Goal: Navigation & Orientation: Find specific page/section

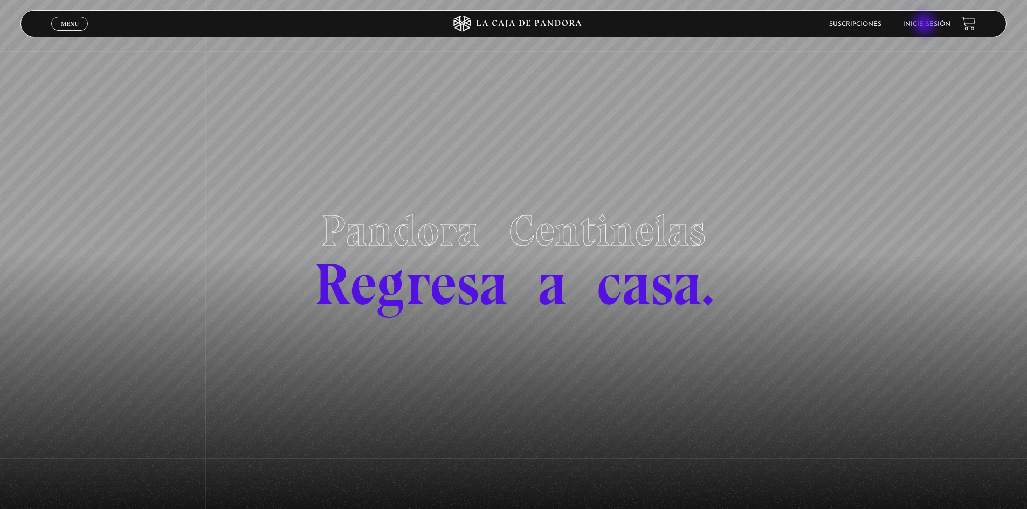
click at [925, 25] on link "Inicie sesión" at bounding box center [926, 24] width 47 height 6
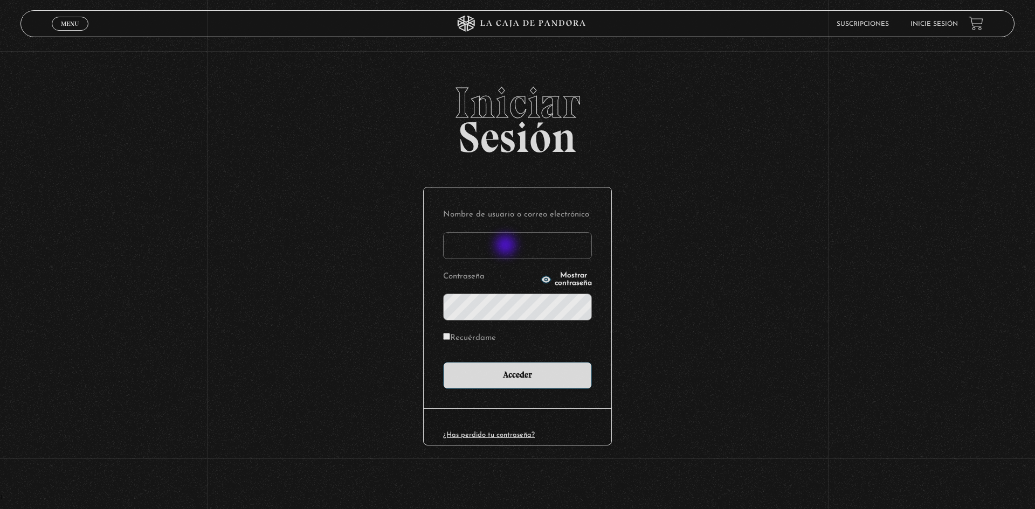
click at [507, 246] on input "Nombre de usuario o correo electrónico" at bounding box center [517, 245] width 149 height 27
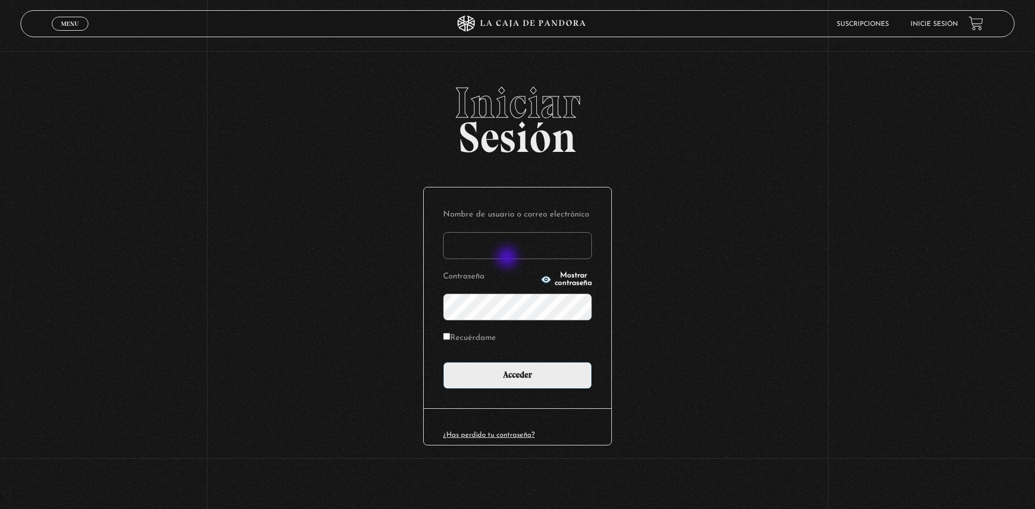
type input "[EMAIL_ADDRESS][DOMAIN_NAME]"
click at [443, 362] on input "Acceder" at bounding box center [517, 375] width 149 height 27
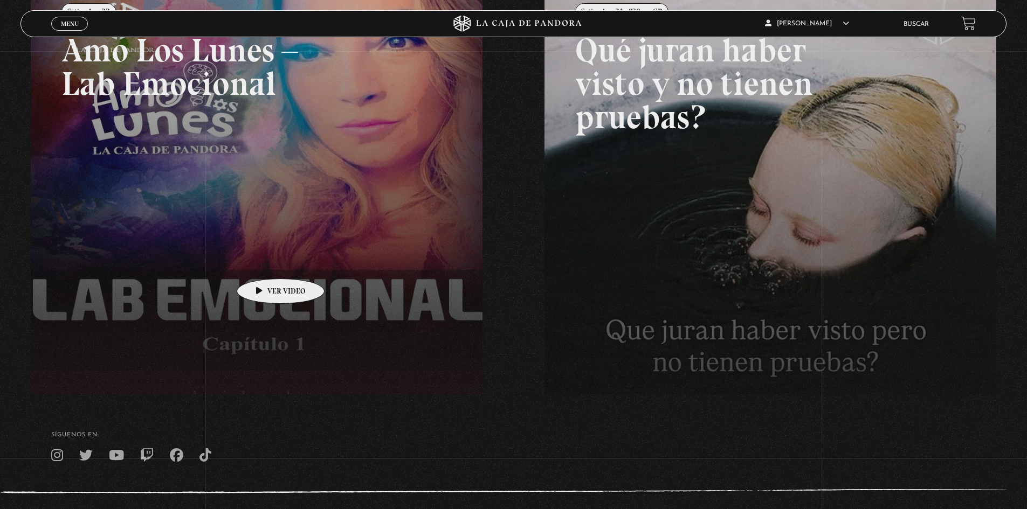
scroll to position [216, 0]
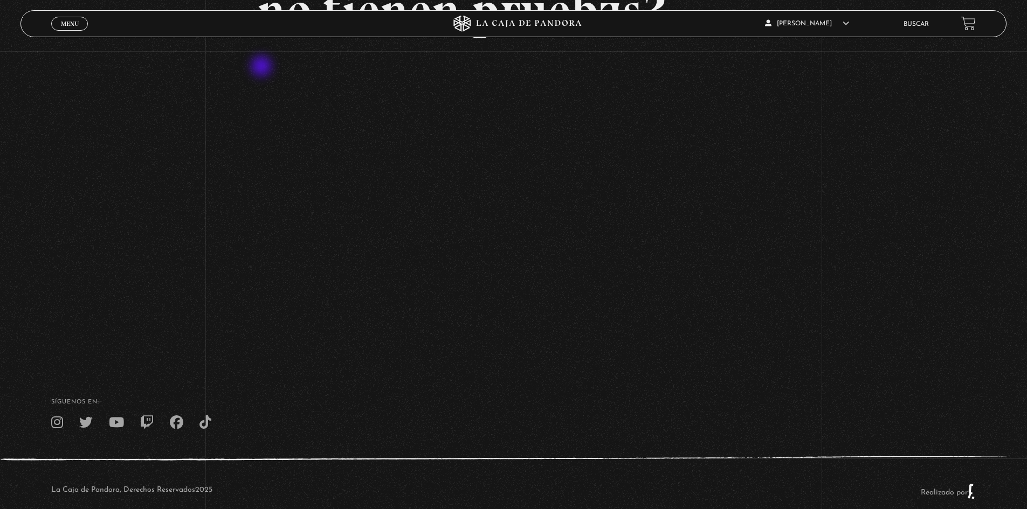
scroll to position [206, 0]
